Goal: Find specific page/section: Find specific page/section

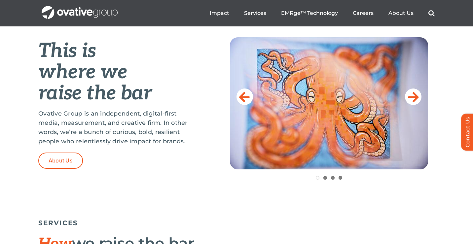
scroll to position [269, 0]
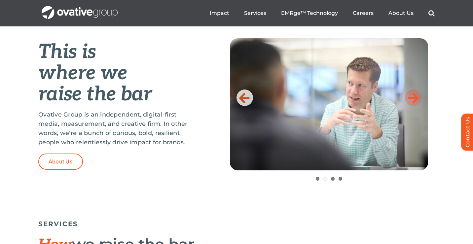
click at [417, 98] on icon at bounding box center [414, 97] width 11 height 13
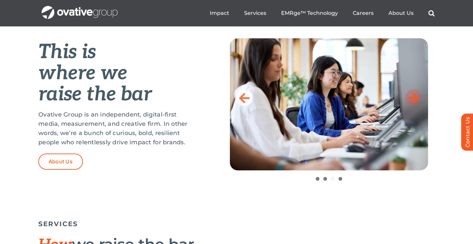
click at [416, 98] on icon at bounding box center [414, 97] width 11 height 13
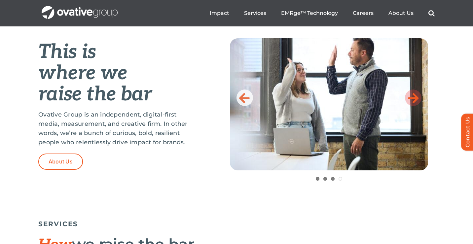
click at [417, 99] on icon at bounding box center [414, 97] width 11 height 13
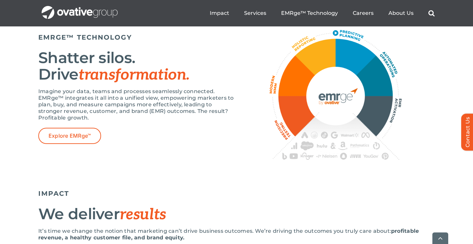
scroll to position [1172, 0]
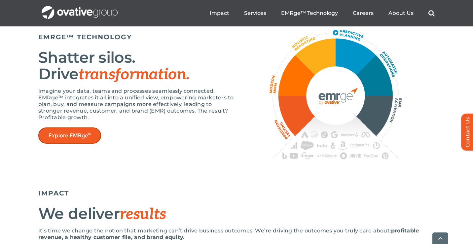
click at [89, 139] on span "Explore EMRge™" at bounding box center [70, 136] width 42 height 6
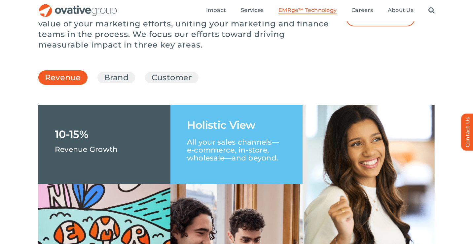
scroll to position [950, 0]
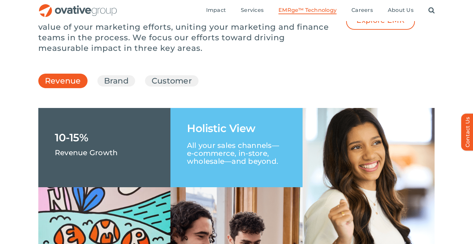
click at [129, 87] on li "Brand" at bounding box center [117, 80] width 38 height 11
click at [125, 87] on link "Brand" at bounding box center [116, 80] width 24 height 11
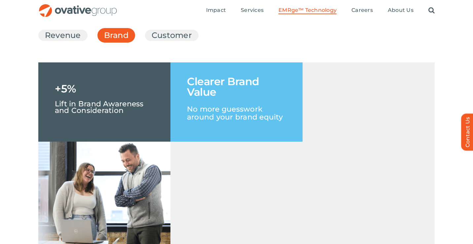
scroll to position [982, 0]
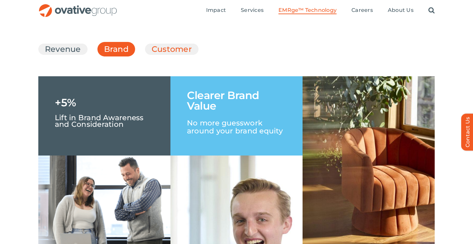
click at [164, 55] on link "Customer" at bounding box center [172, 49] width 40 height 11
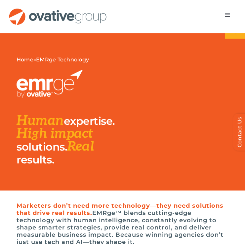
scroll to position [0, 0]
